Goal: Entertainment & Leisure: Consume media (video, audio)

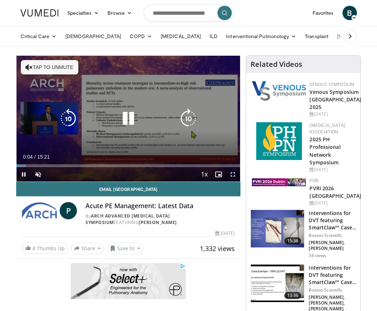
click at [33, 70] on button "Tap to unmute" at bounding box center [49, 67] width 57 height 14
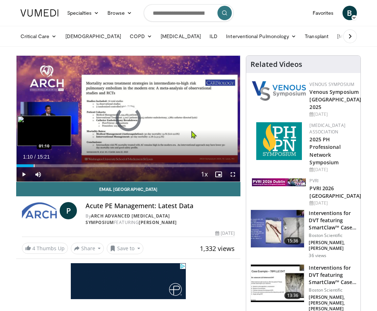
click at [33, 162] on div "Loaded : 7.53% 01:10 01:10" at bounding box center [129, 163] width 224 height 7
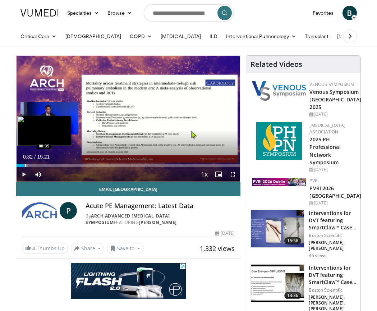
click at [24, 166] on div "00:32" at bounding box center [21, 165] width 8 height 3
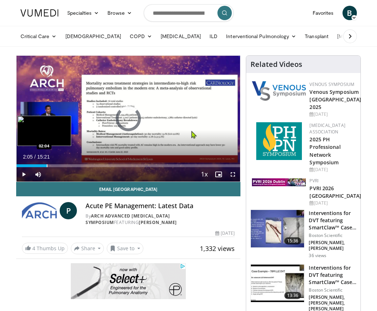
click at [47, 164] on div "Progress Bar" at bounding box center [47, 165] width 1 height 3
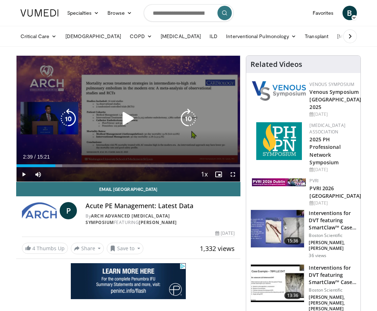
click at [0, 0] on div "Progress Bar" at bounding box center [0, 0] width 0 height 0
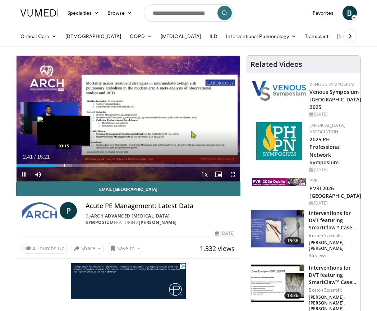
click at [64, 165] on div "Progress Bar" at bounding box center [64, 165] width 1 height 3
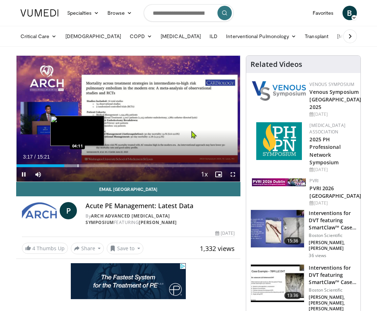
click at [78, 166] on div "Progress Bar" at bounding box center [78, 165] width 1 height 3
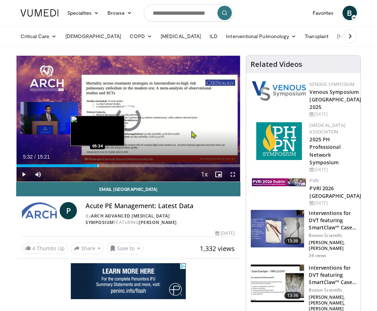
click at [98, 166] on div "Progress Bar" at bounding box center [98, 165] width 1 height 3
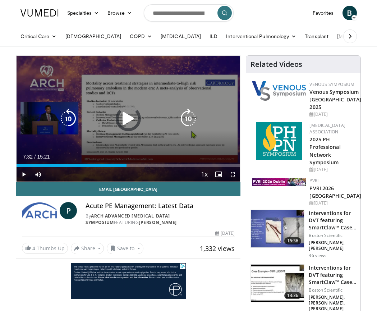
click at [126, 166] on div "Loaded : 43.07% 07:32 07:13" at bounding box center [129, 165] width 224 height 3
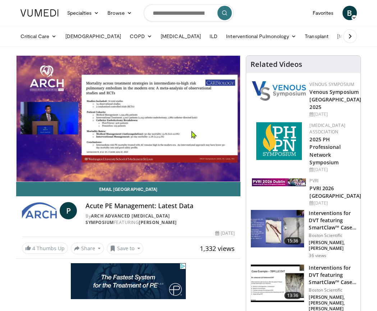
click at [141, 164] on video-js "**********" at bounding box center [129, 119] width 224 height 126
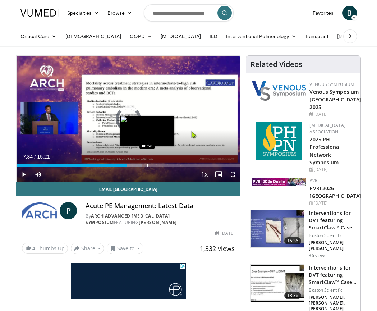
click at [147, 164] on div "Progress Bar" at bounding box center [147, 165] width 1 height 3
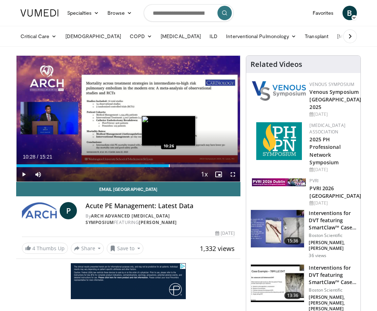
click at [169, 164] on div "Progress Bar" at bounding box center [169, 165] width 1 height 3
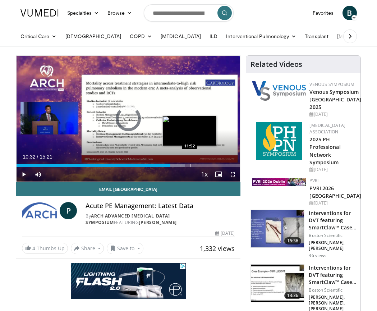
click at [190, 166] on div "Progress Bar" at bounding box center [190, 165] width 1 height 3
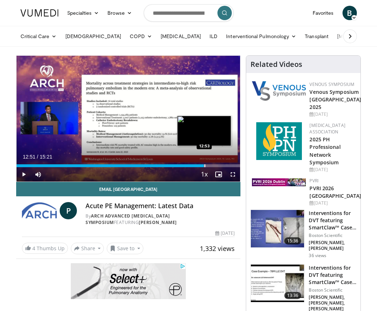
click at [204, 166] on div "Progress Bar" at bounding box center [204, 165] width 1 height 3
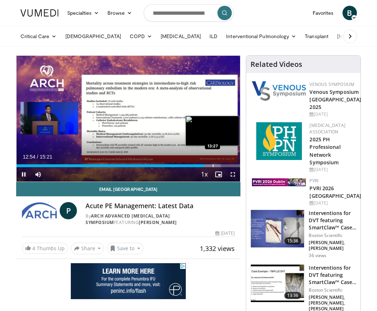
click at [213, 166] on div "Progress Bar" at bounding box center [213, 165] width 1 height 3
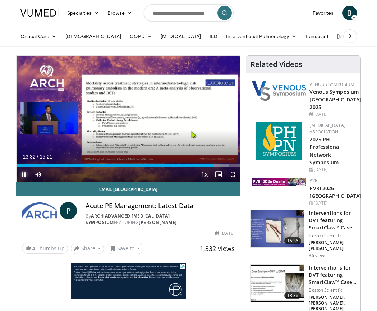
click at [22, 171] on span "Video Player" at bounding box center [24, 174] width 14 height 14
